Goal: Navigation & Orientation: Find specific page/section

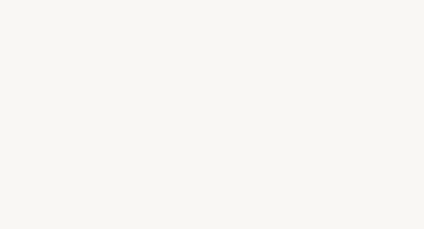
select select "FR"
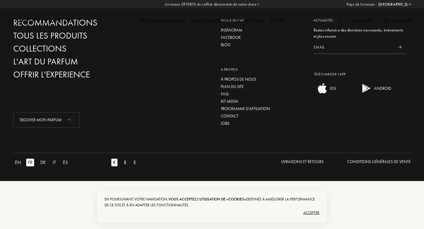
click at [307, 216] on div "Accepter" at bounding box center [212, 212] width 215 height 9
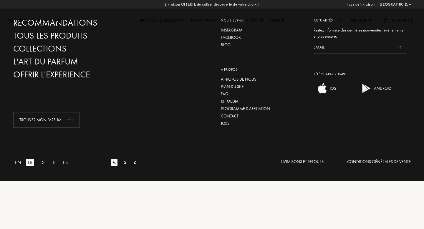
click at [234, 29] on div "Recommandations Tous les produits Collections Offrir" at bounding box center [211, 16] width 203 height 32
click at [229, 31] on div "Recommandations Tous les produits Collections Offrir" at bounding box center [211, 16] width 203 height 32
click at [234, 20] on div "Collections" at bounding box center [250, 21] width 34 height 8
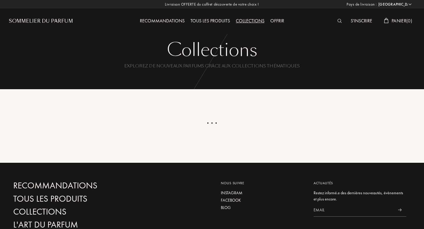
select select "FR"
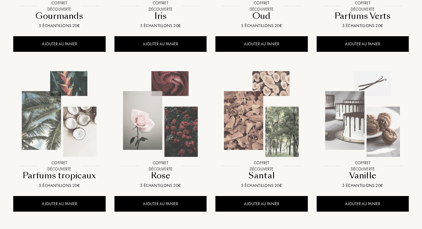
scroll to position [721, 0]
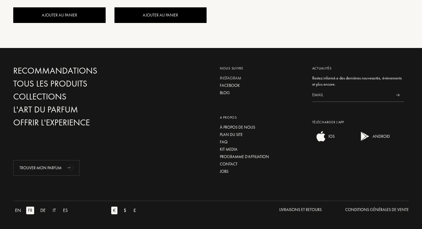
click at [233, 79] on div "Instagram" at bounding box center [262, 78] width 84 height 6
